Goal: Consume media (video, audio)

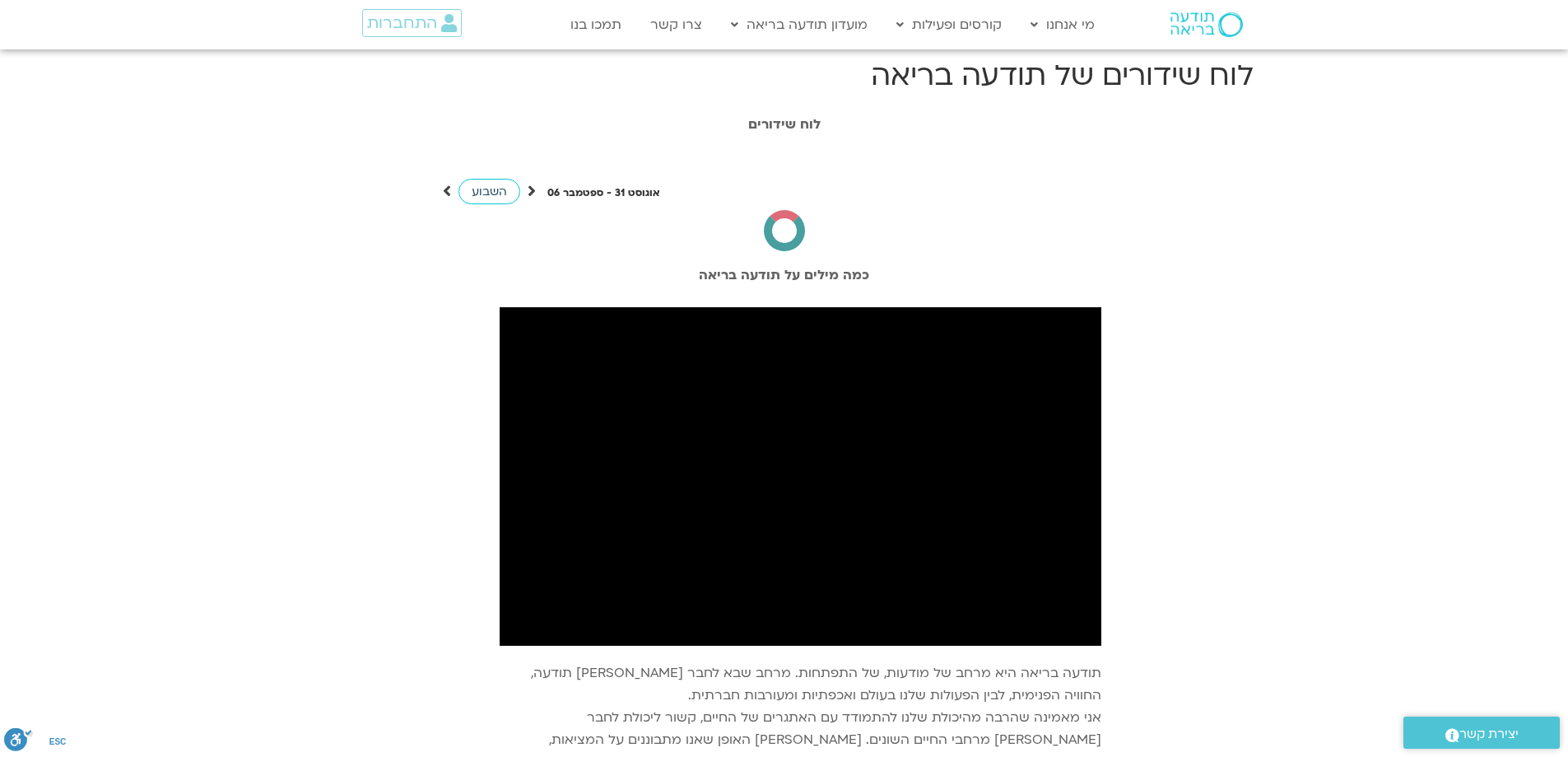
click at [495, 188] on span "השבוע" at bounding box center [489, 191] width 35 height 15
click at [494, 187] on span "השבוע" at bounding box center [489, 191] width 35 height 15
click at [486, 189] on span "השבוע" at bounding box center [489, 191] width 35 height 15
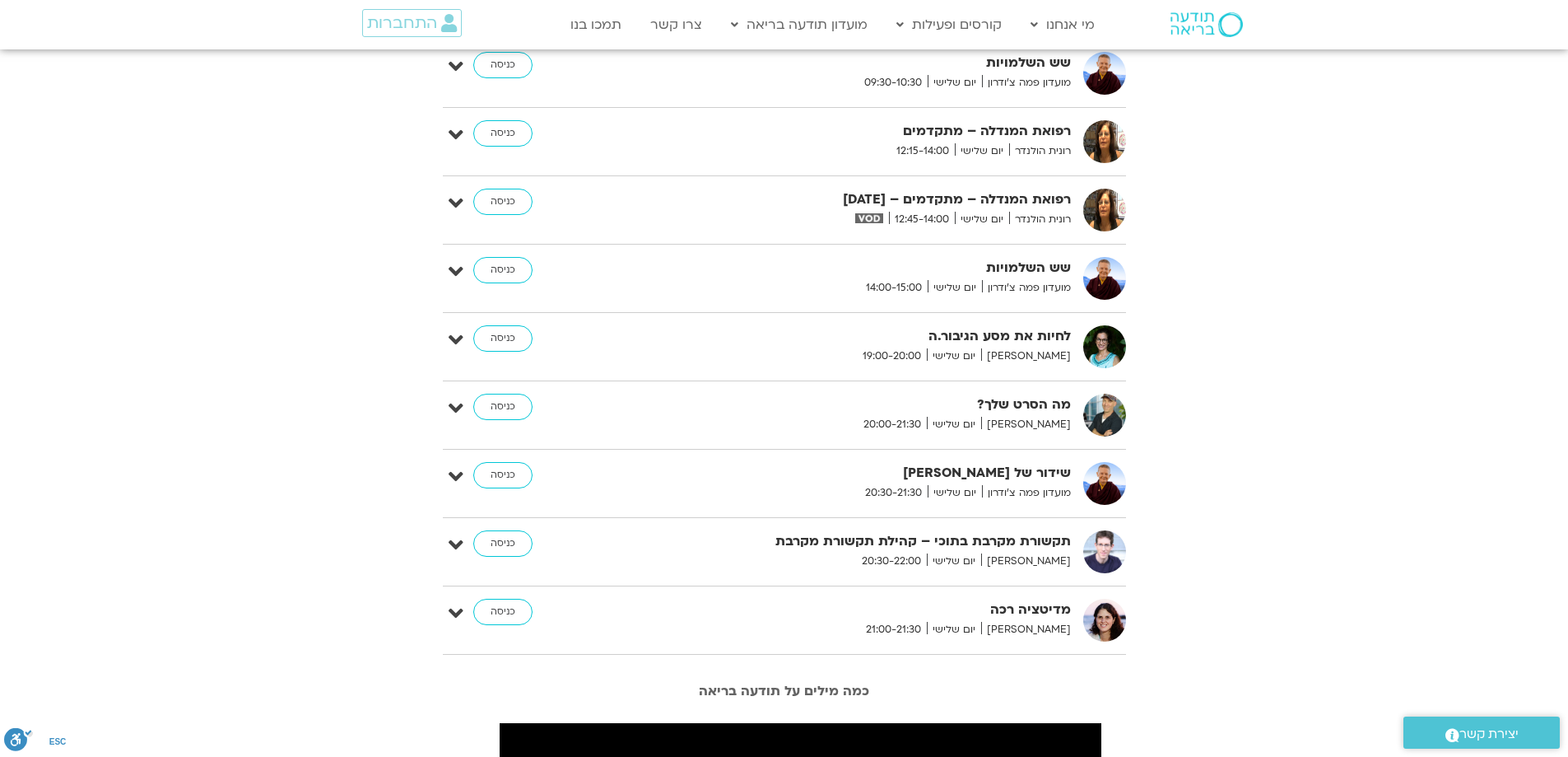
scroll to position [1070, 0]
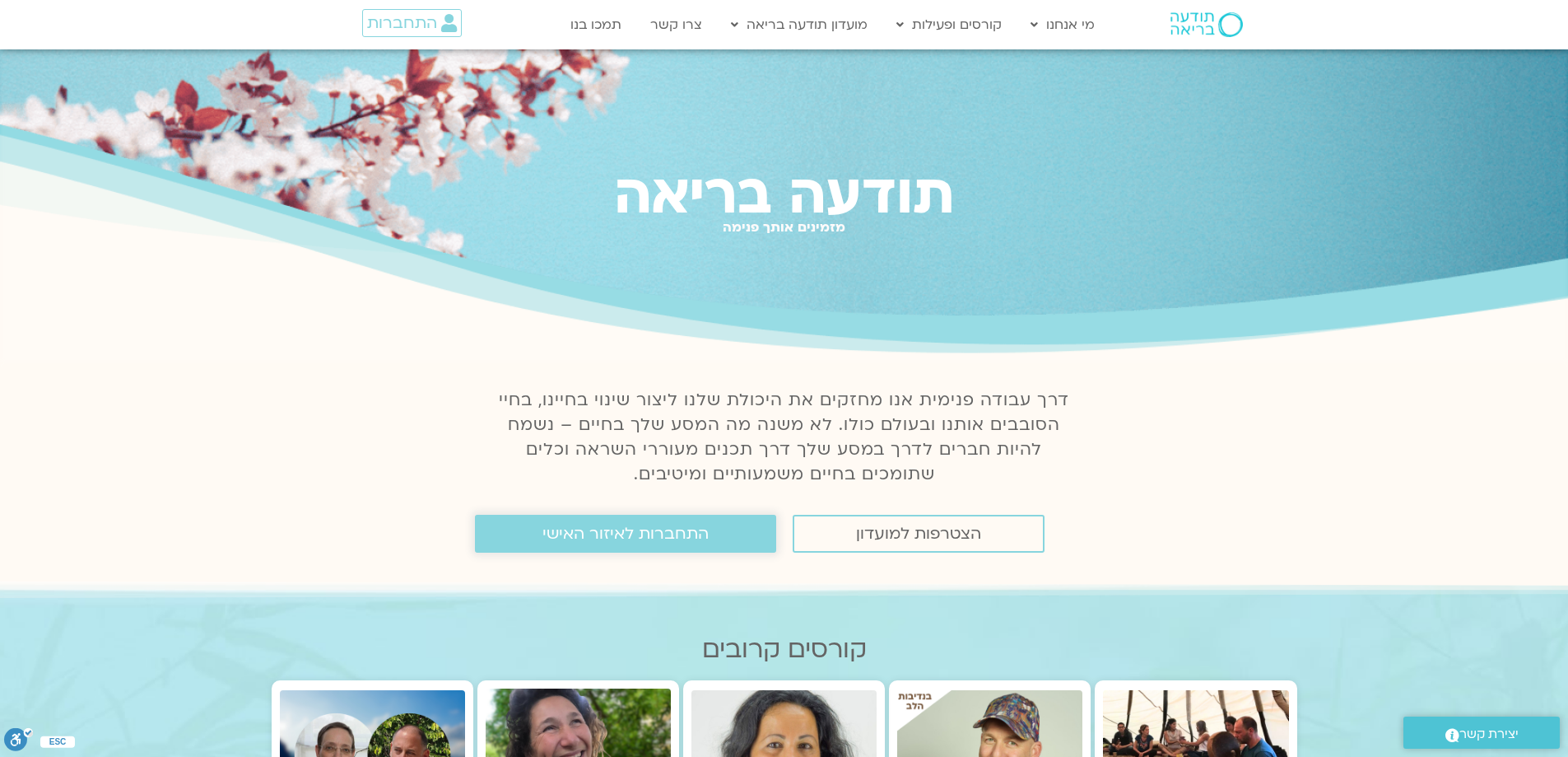
click at [589, 540] on span "התחברות לאיזור האישי" at bounding box center [625, 533] width 166 height 18
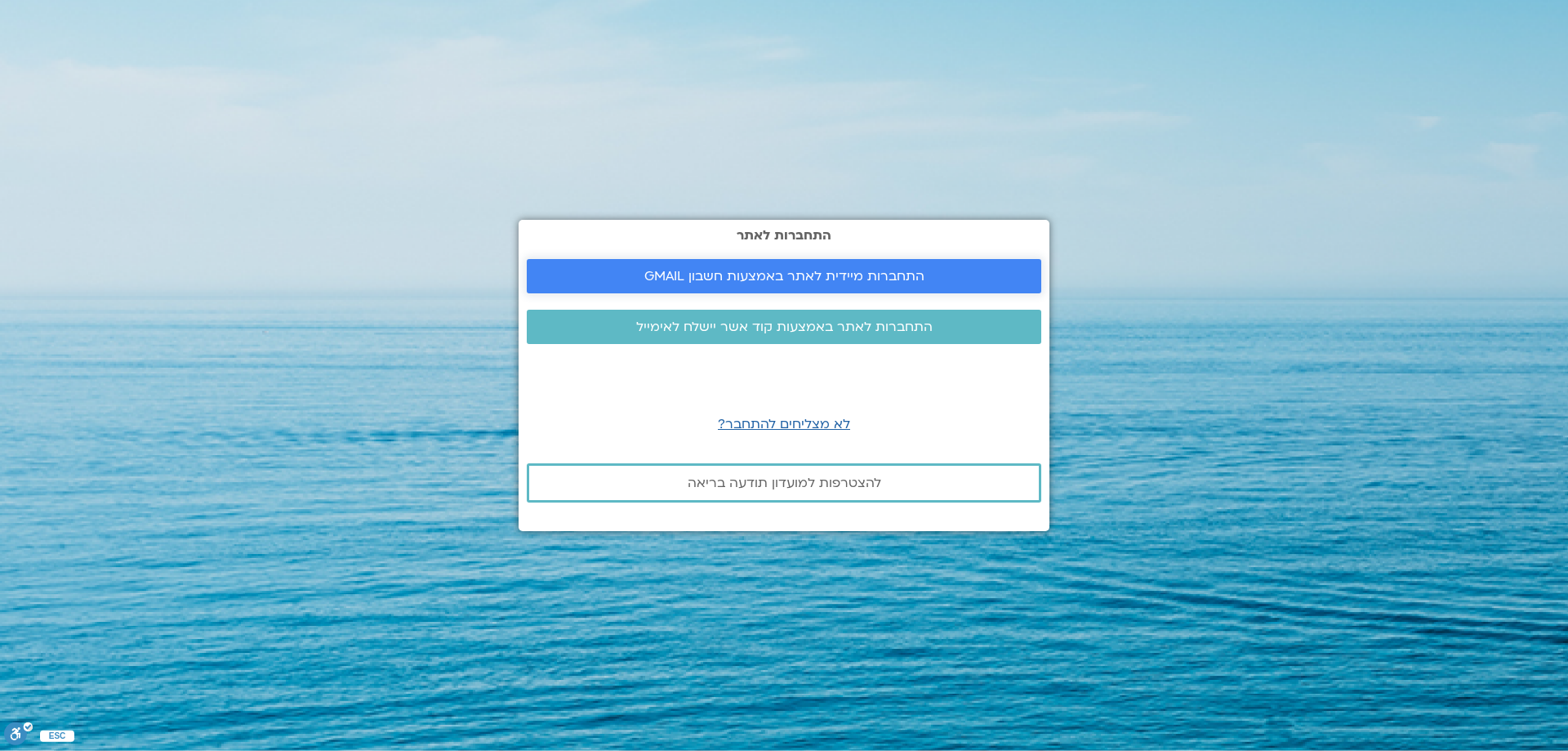
click at [936, 275] on span "התחברות מיידית לאתר באמצעות חשבון GMAIL" at bounding box center [783, 275] width 475 height 14
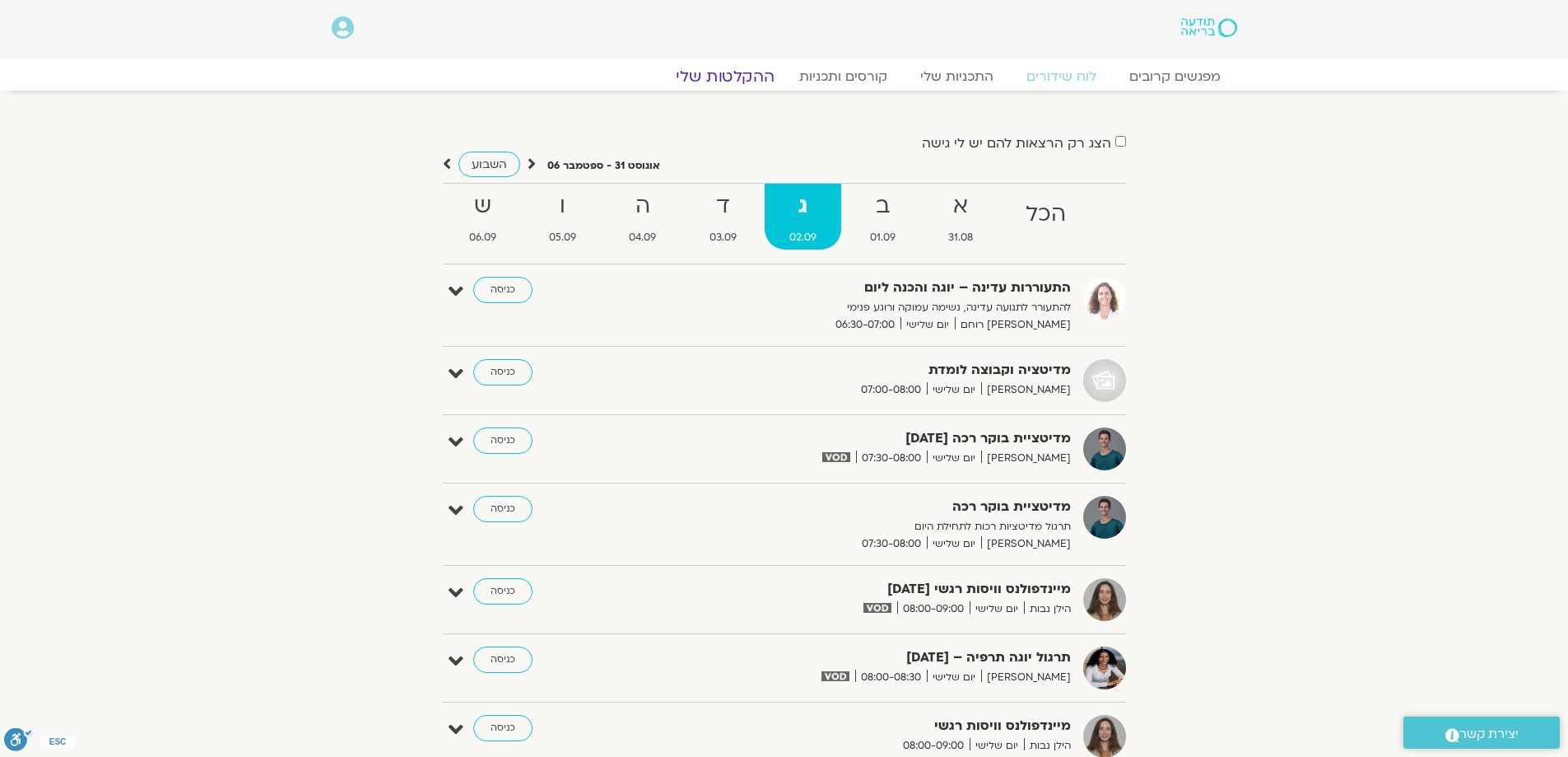
click at [752, 79] on link "ההקלטות שלי" at bounding box center [725, 76] width 138 height 20
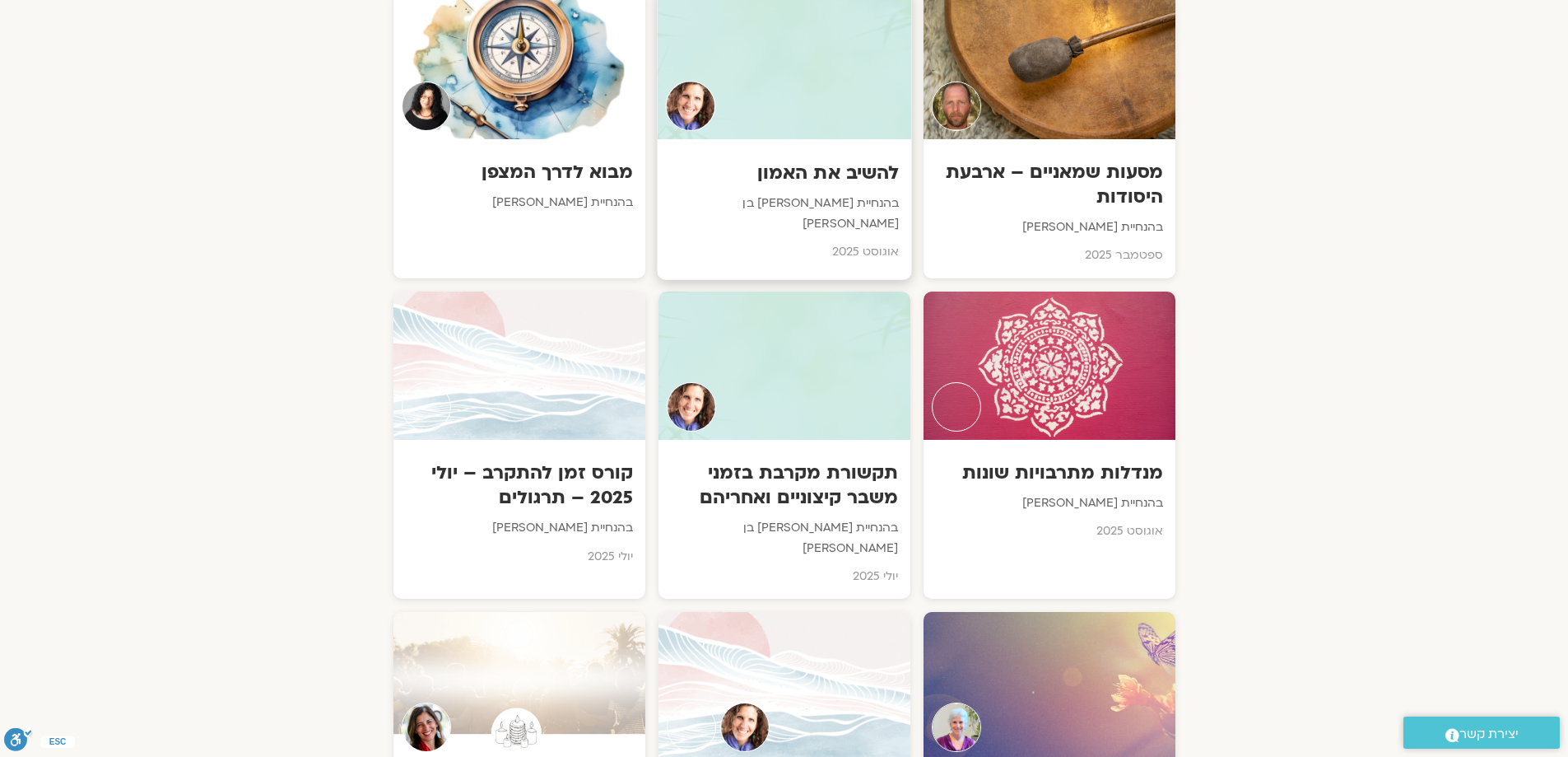
scroll to position [988, 0]
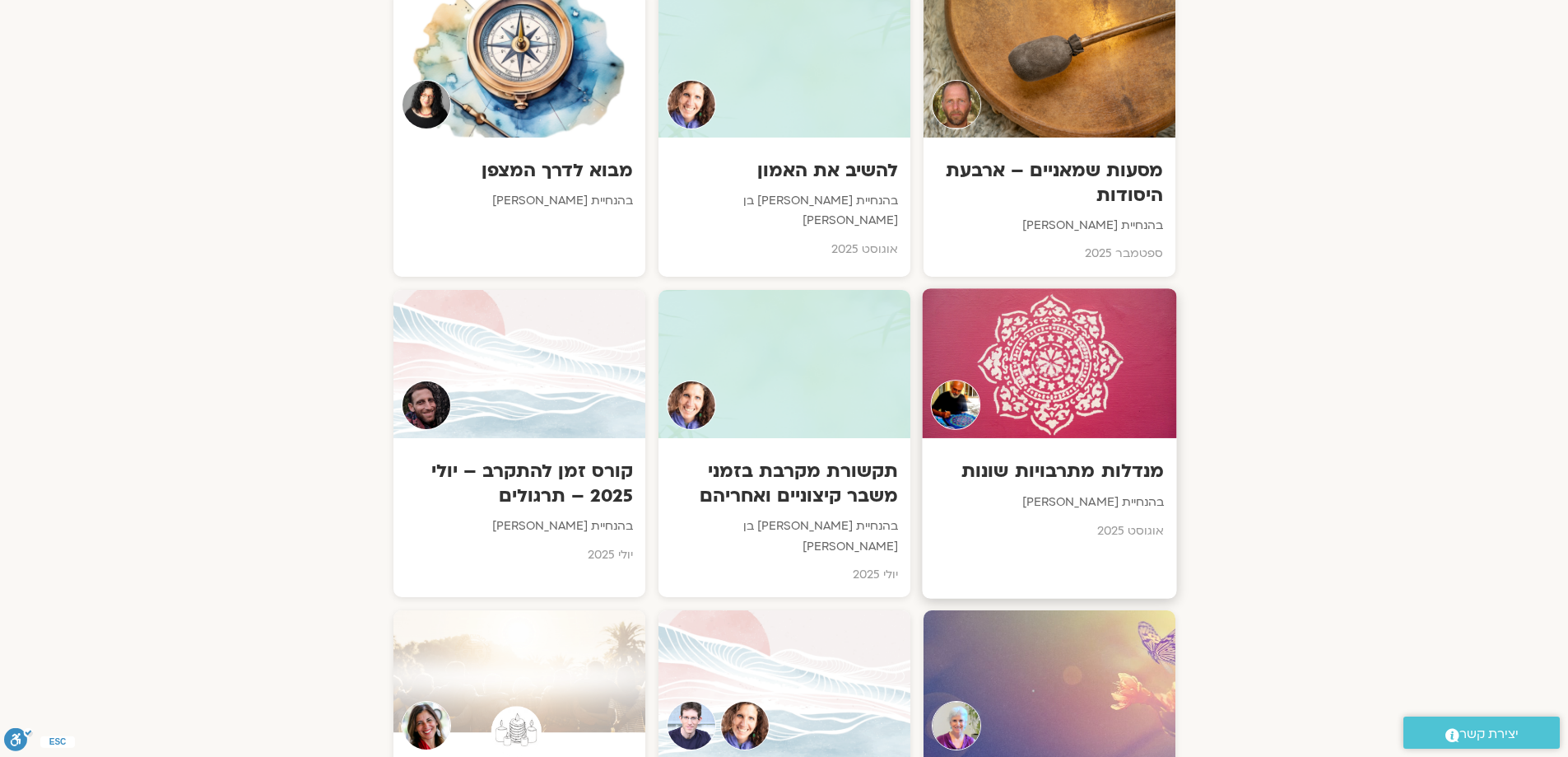
click at [1101, 397] on div at bounding box center [1049, 364] width 254 height 150
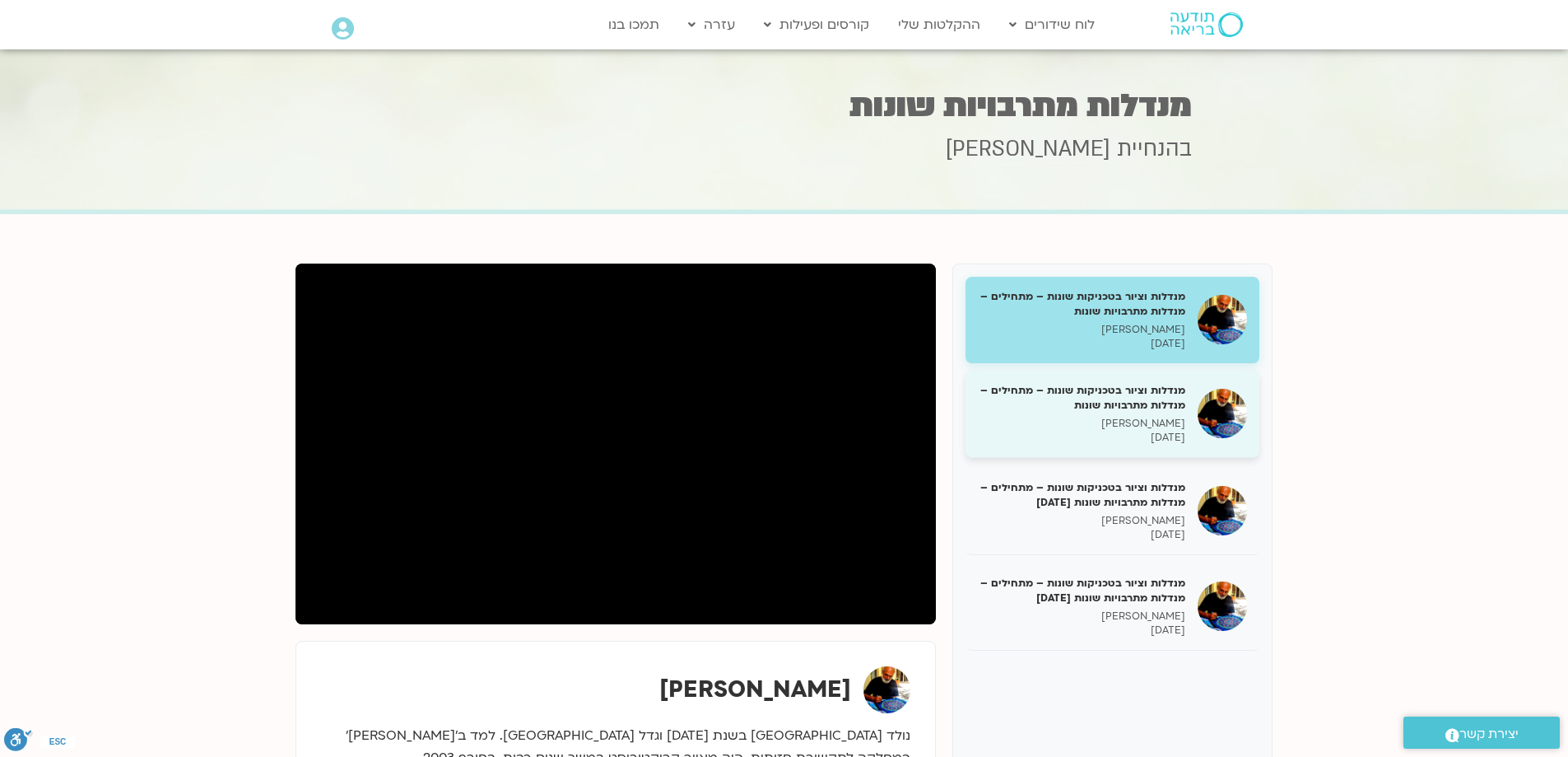
click at [1085, 411] on h5 "מנדלות וציור בטכניקות שונות – מתחילים – מנדלות מתרבויות שונות" at bounding box center [1081, 398] width 207 height 30
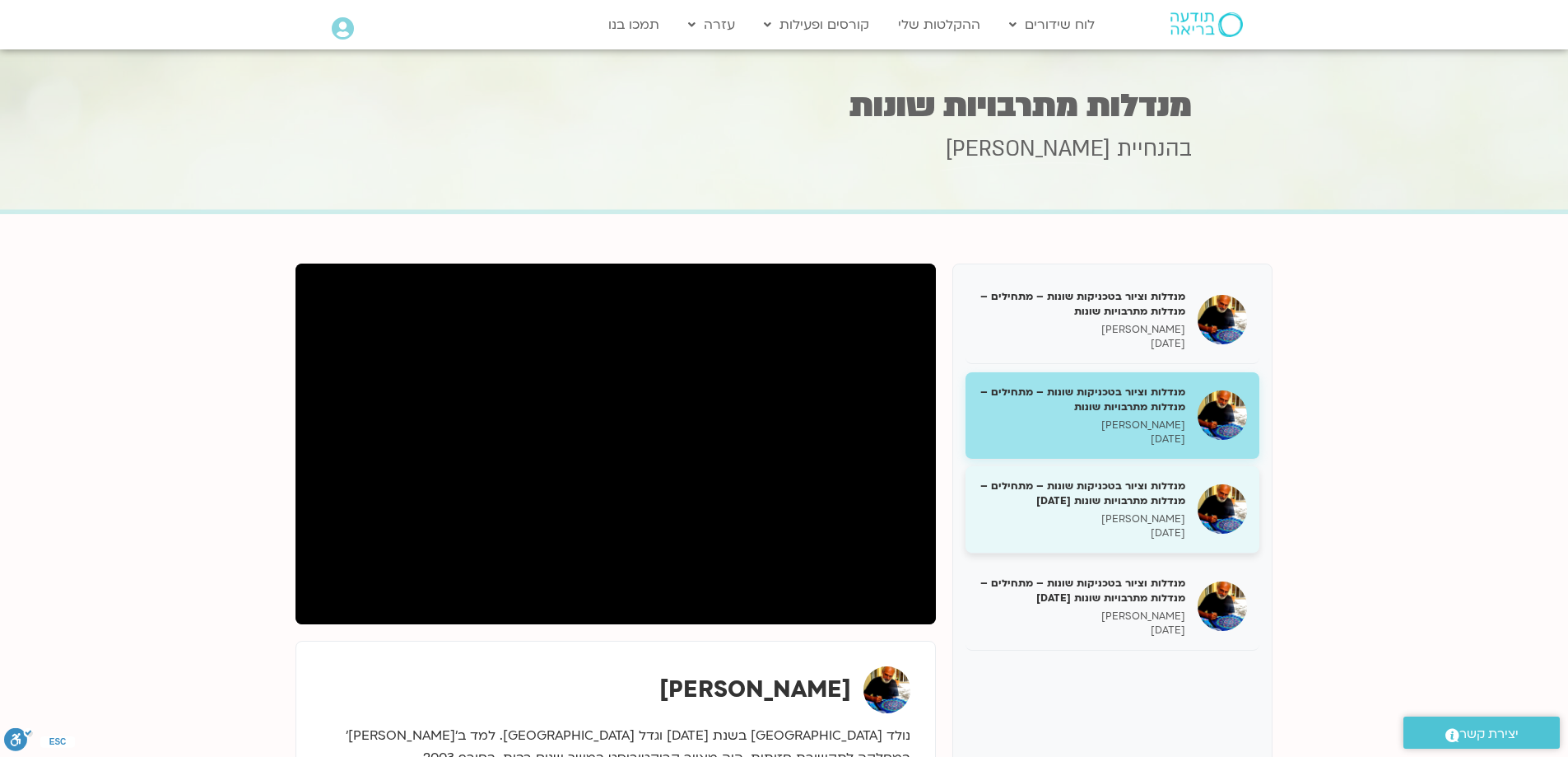
click at [1062, 502] on h5 "מנדלות וציור בטכניקות שונות – מתחילים – מנדלות מתרבויות שונות 19.8.25" at bounding box center [1081, 493] width 207 height 30
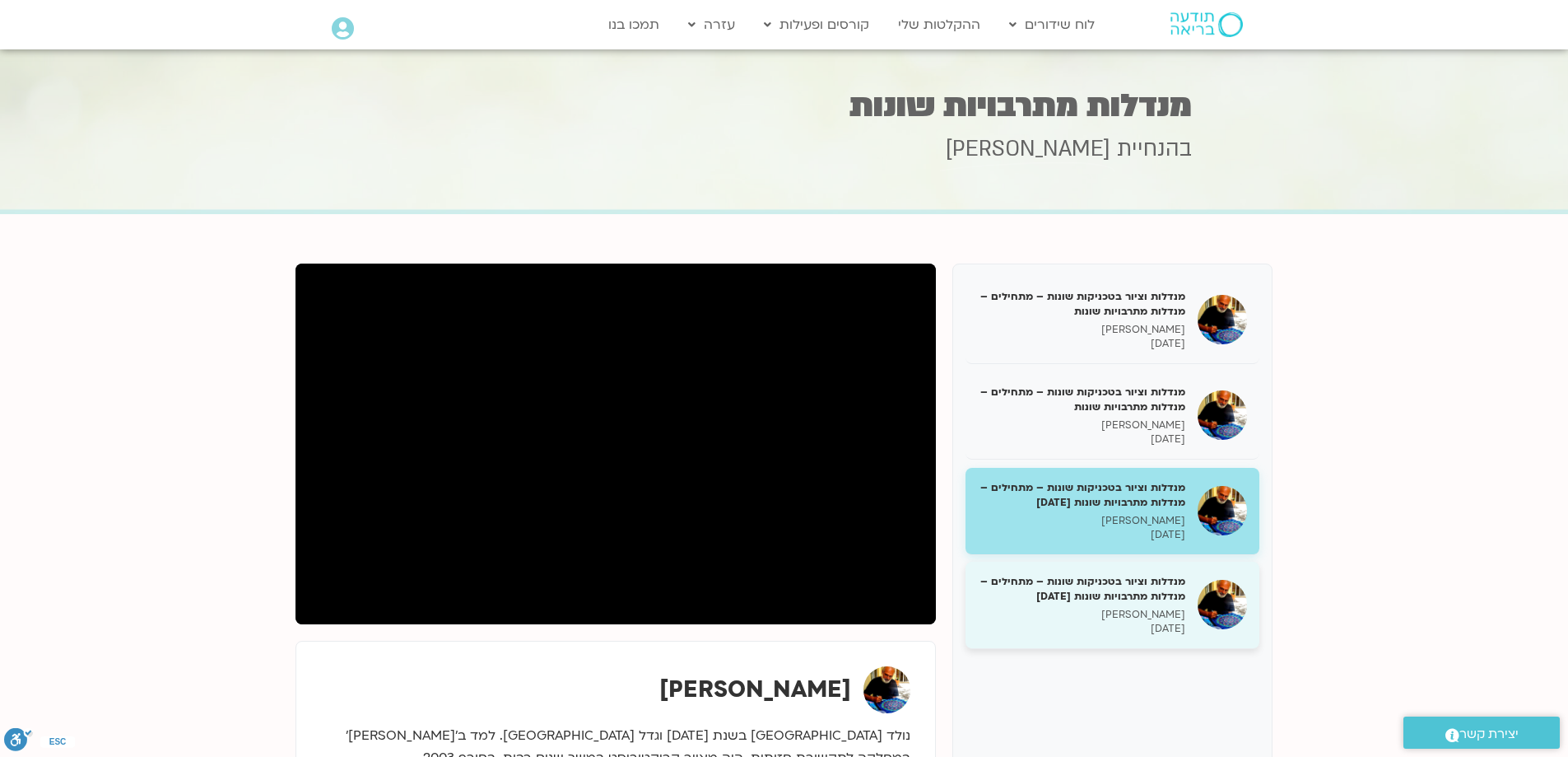
click at [1081, 590] on h5 "מנדלות וציור בטכניקות שונות – מתחילים – מנדלות מתרבויות שונות 26.8.25" at bounding box center [1081, 588] width 207 height 30
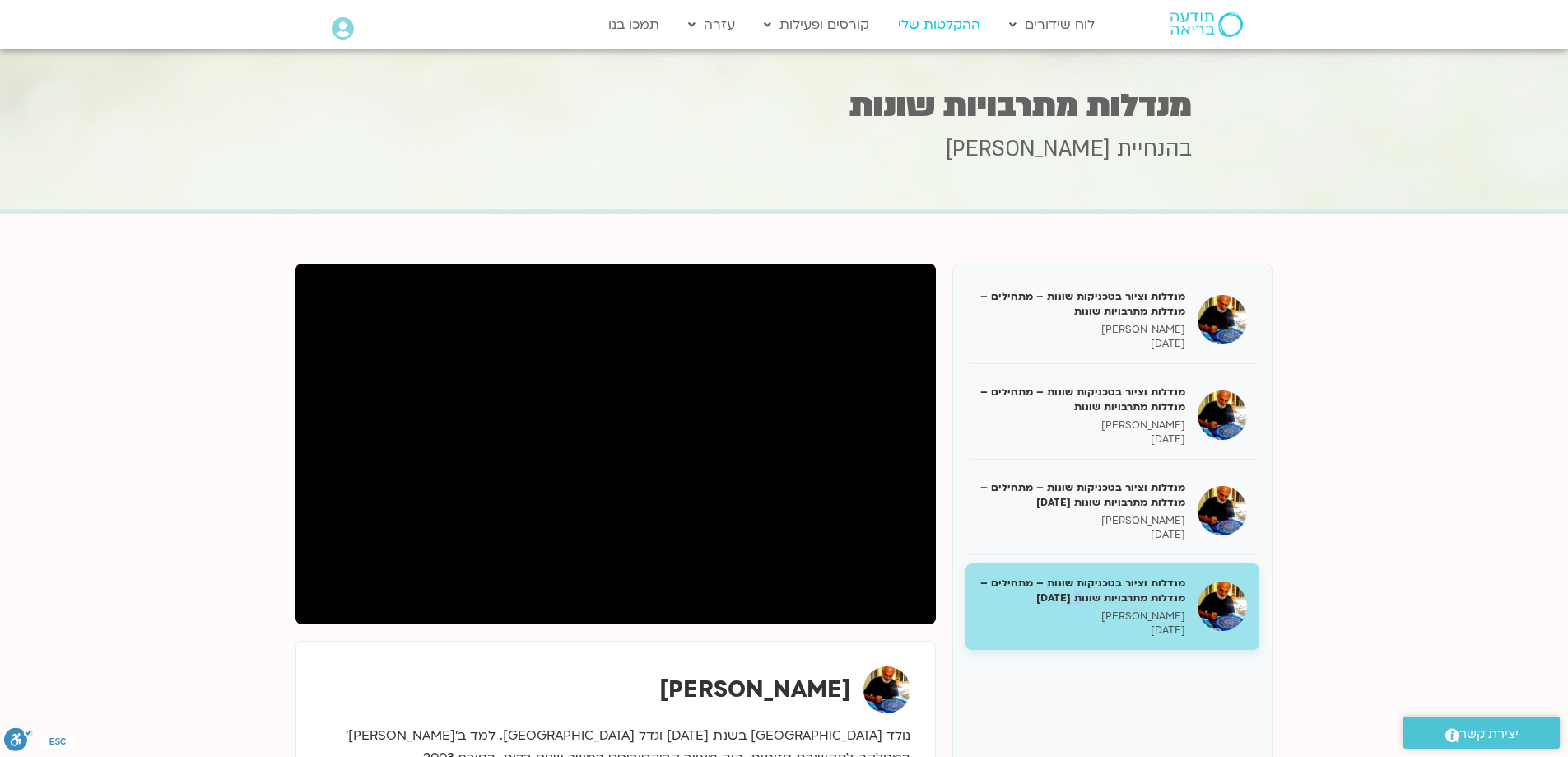
click at [938, 26] on link "ההקלטות שלי" at bounding box center [939, 25] width 99 height 32
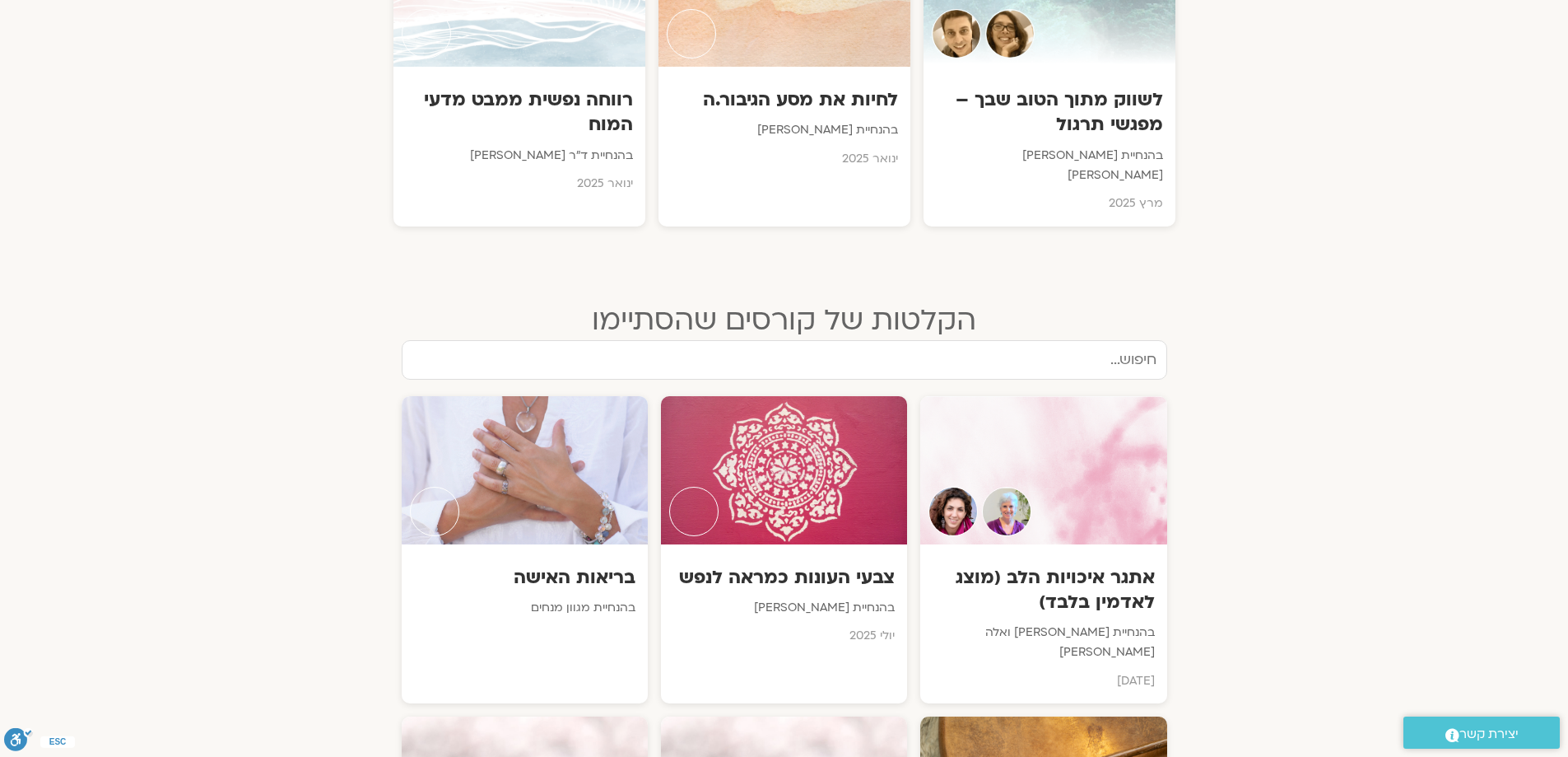
scroll to position [1976, 0]
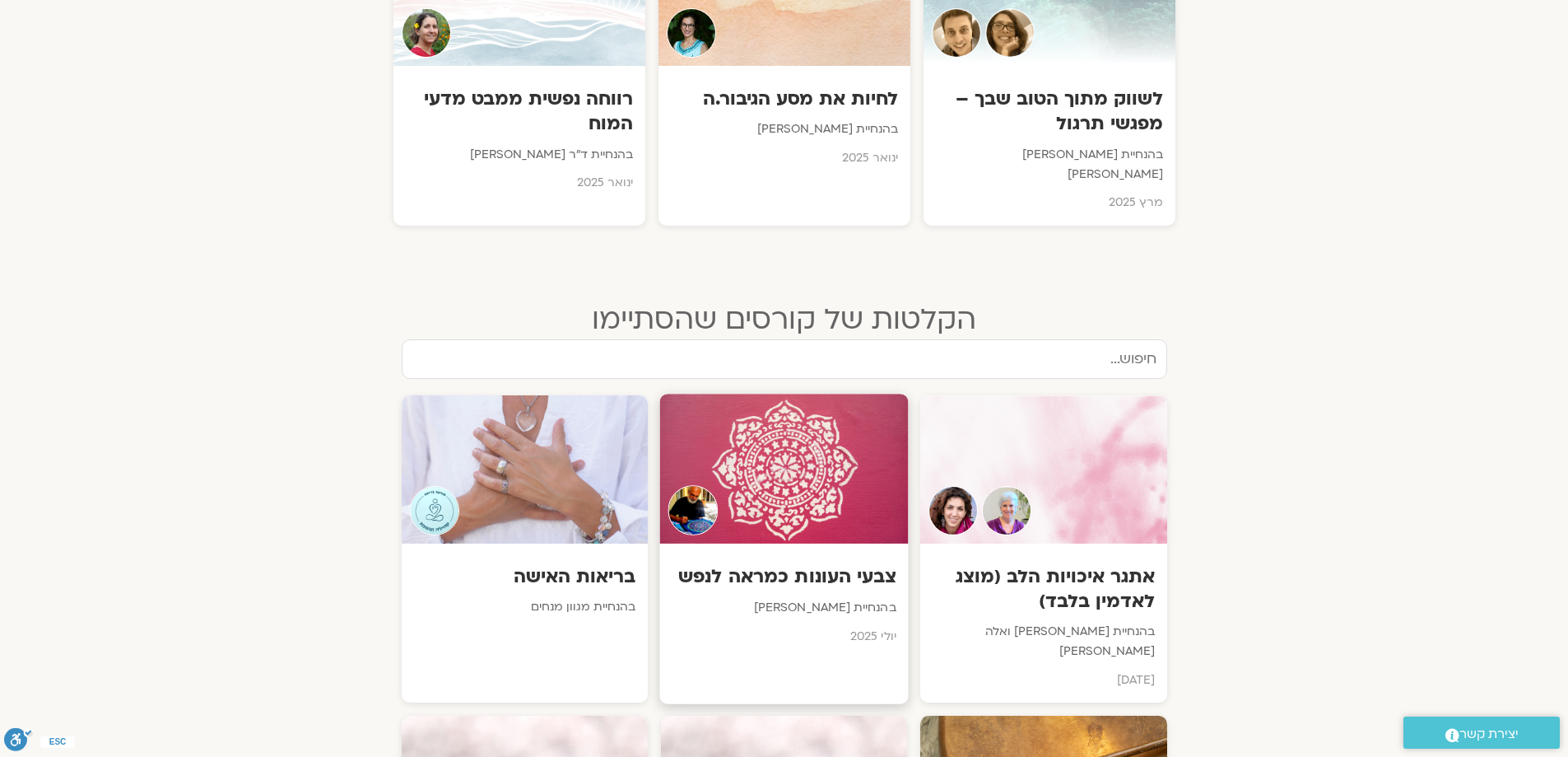
click at [780, 564] on h3 "צבעי העונות כמראה לנפש" at bounding box center [783, 577] width 224 height 26
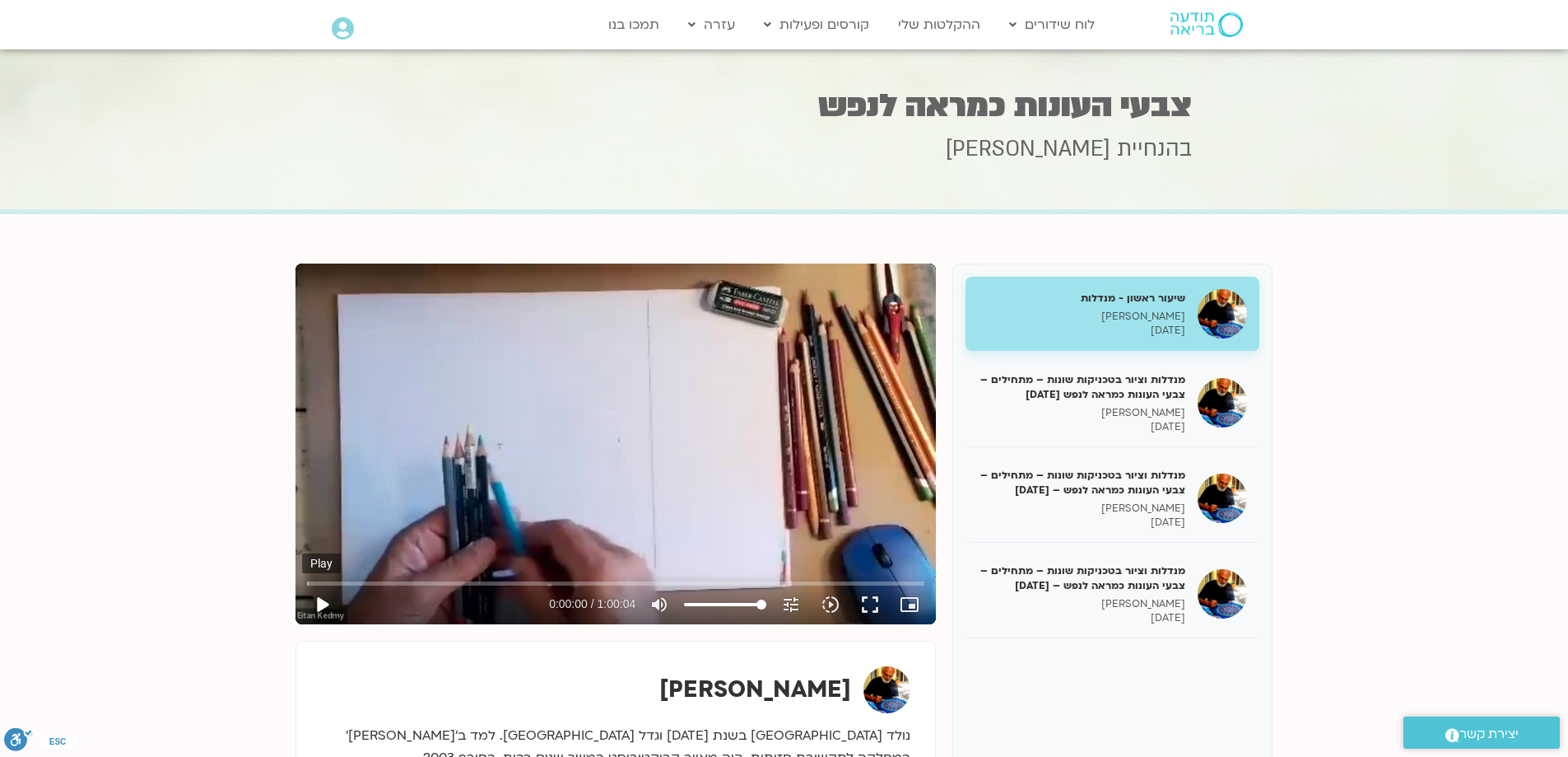
click at [326, 604] on button "play_arrow" at bounding box center [322, 604] width 39 height 39
click at [322, 597] on button "pause" at bounding box center [322, 604] width 39 height 39
type input "60.87758"
click at [1105, 56] on link "לוח שידורים יומי" at bounding box center [1091, 59] width 181 height 38
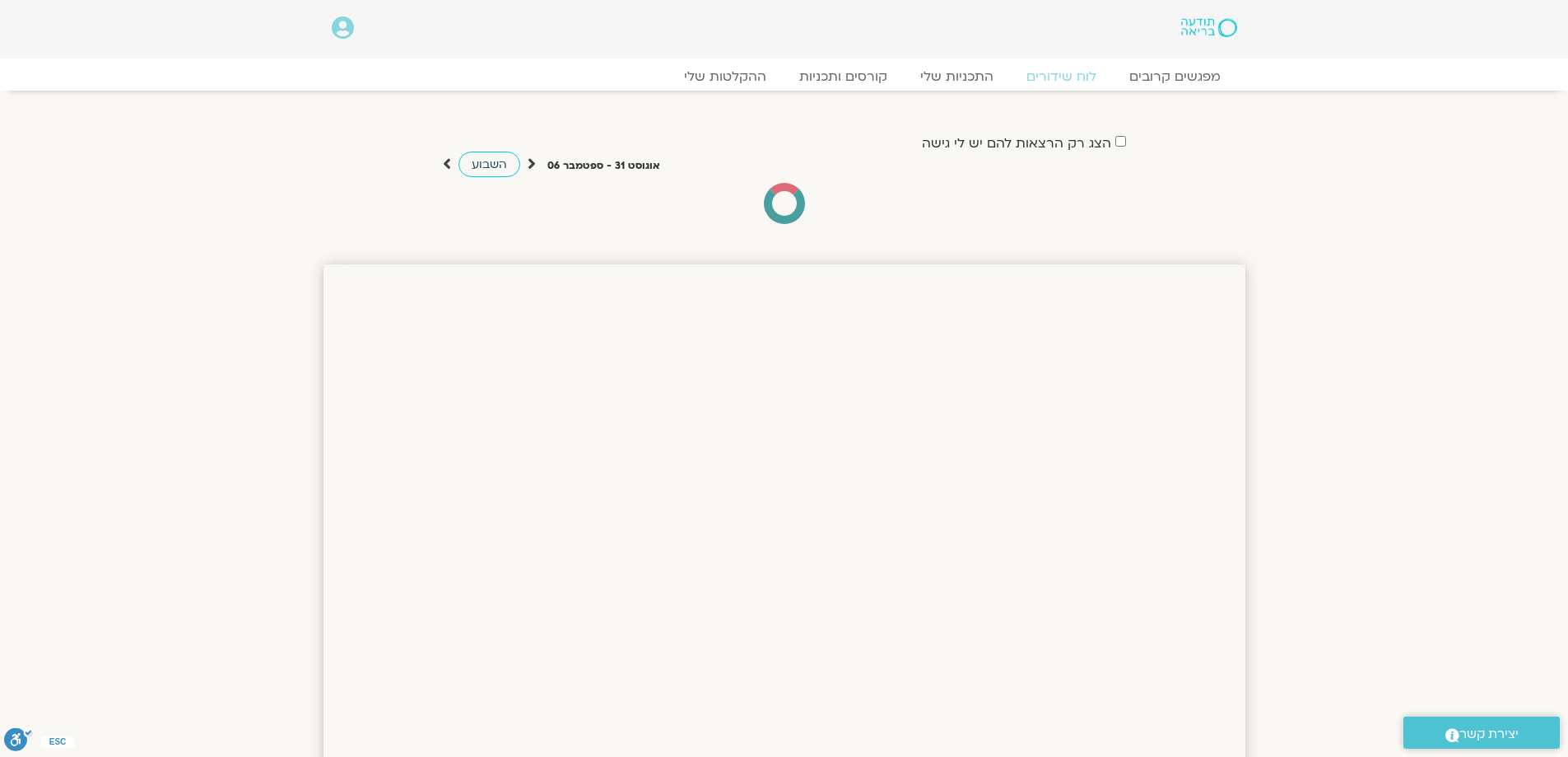
click at [502, 163] on span "השבוע" at bounding box center [489, 164] width 35 height 15
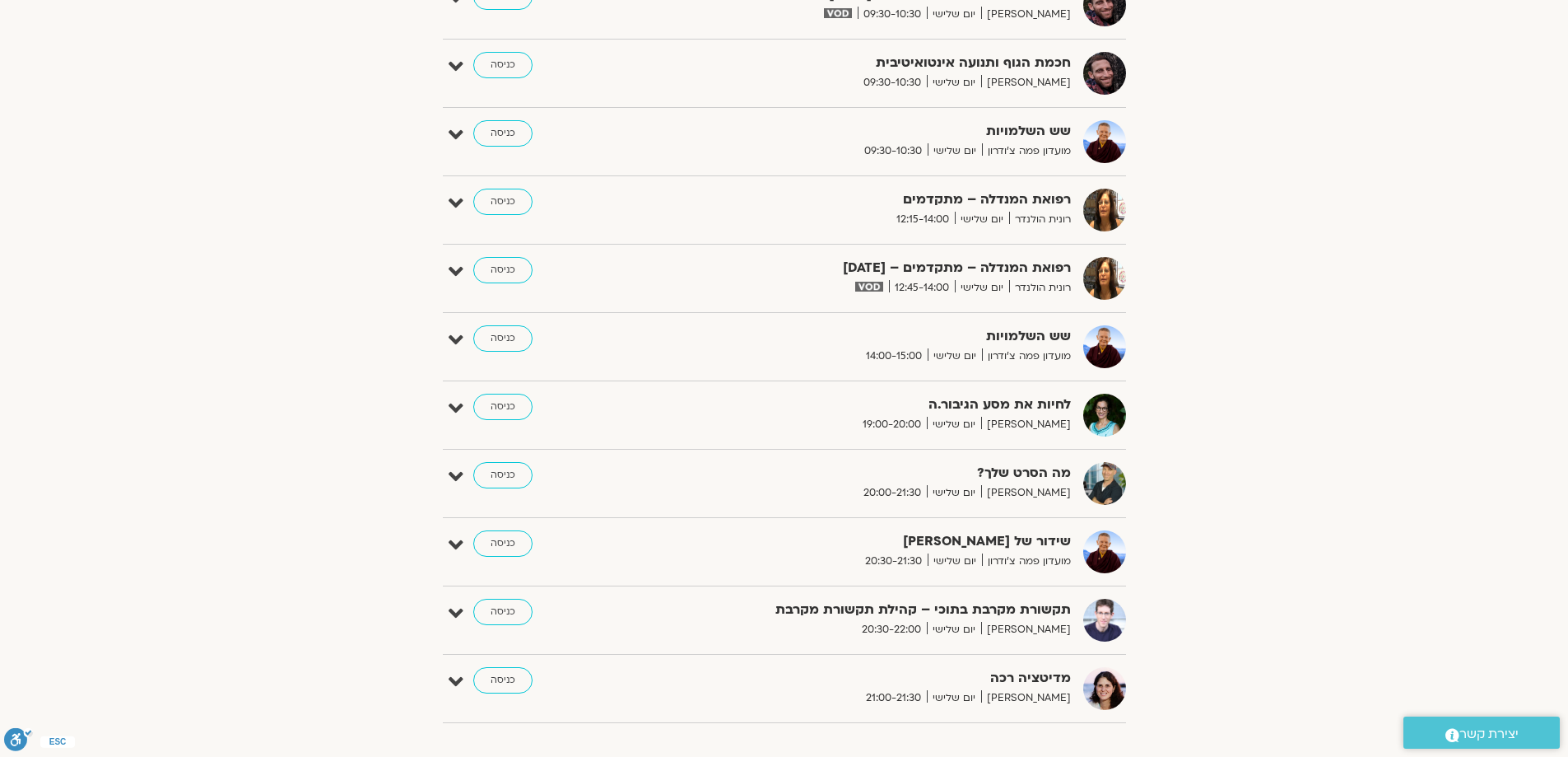
scroll to position [905, 0]
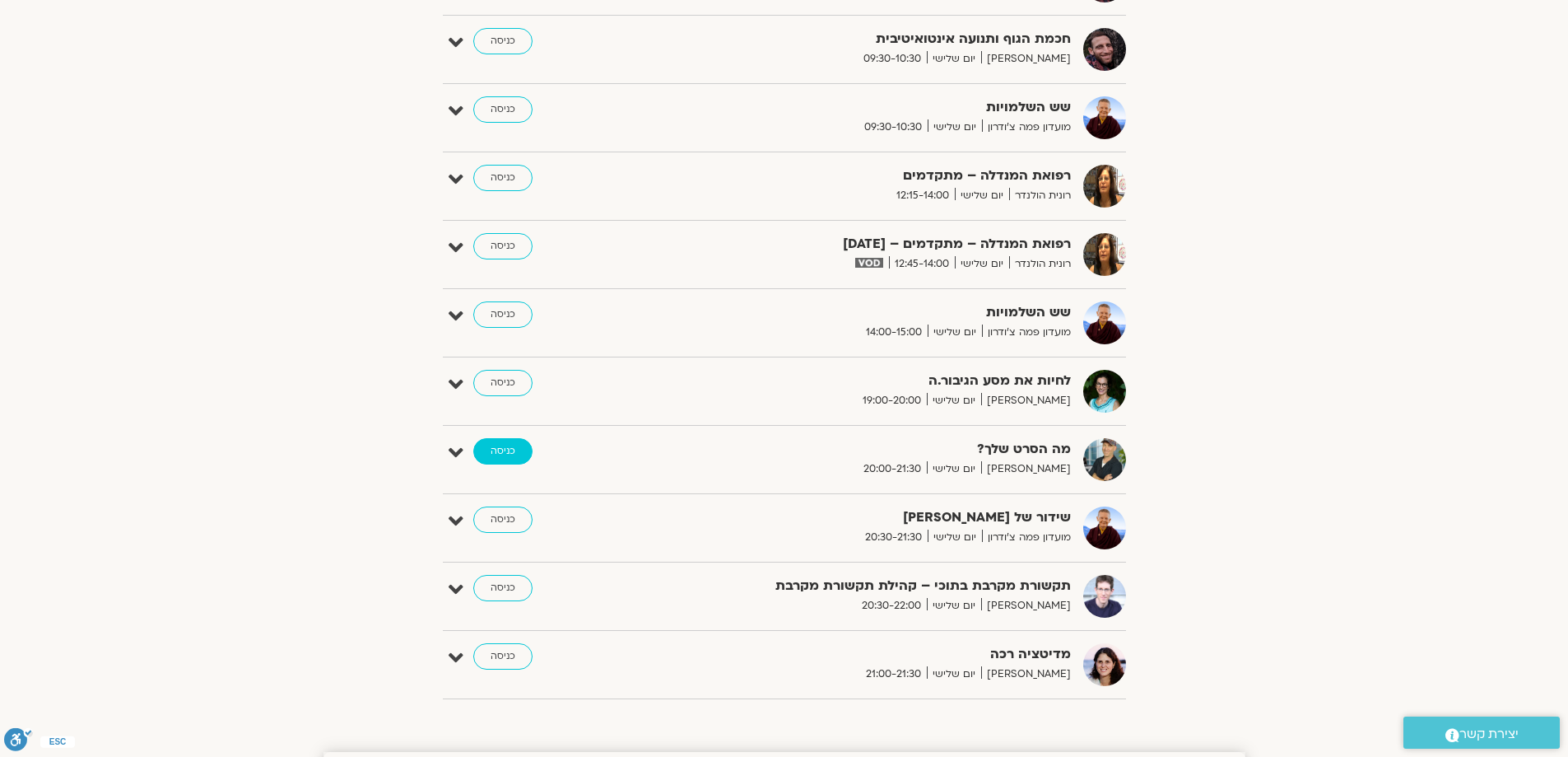
click at [512, 452] on link "כניסה" at bounding box center [502, 451] width 59 height 26
